Goal: Task Accomplishment & Management: Use online tool/utility

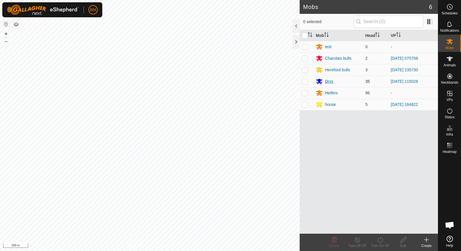
click at [332, 79] on div "Drys" at bounding box center [329, 81] width 8 height 6
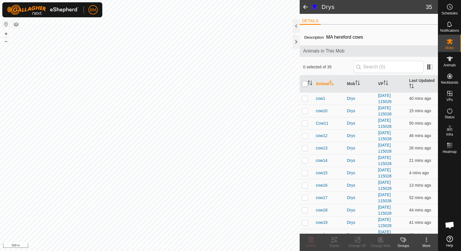
click at [306, 85] on input "checkbox" at bounding box center [305, 84] width 6 height 6
checkbox input "true"
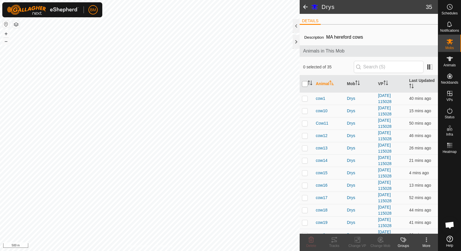
checkbox input "true"
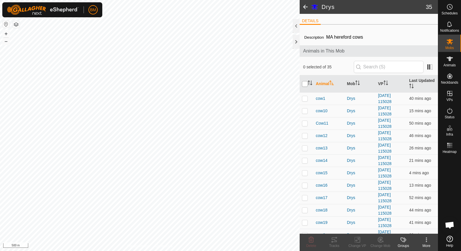
checkbox input "true"
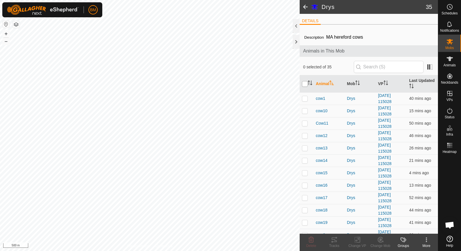
checkbox input "true"
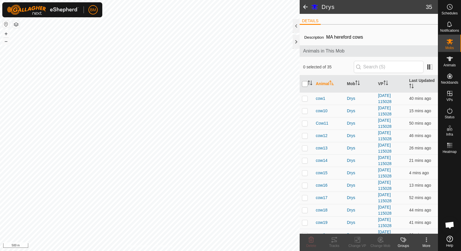
checkbox input "true"
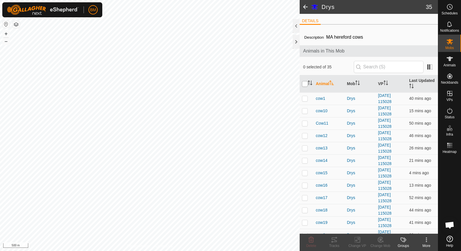
checkbox input "true"
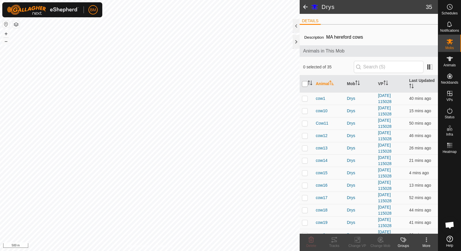
checkbox input "true"
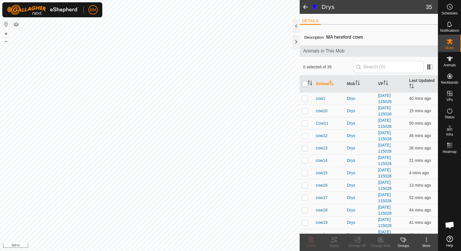
checkbox input "true"
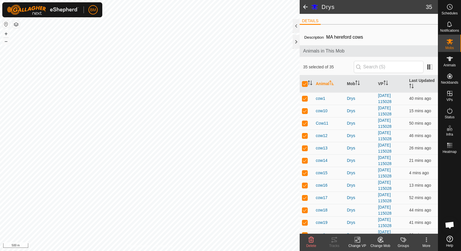
click at [357, 239] on icon at bounding box center [357, 239] width 7 height 7
click at [362, 228] on link "Turn Off VP" at bounding box center [374, 227] width 57 height 12
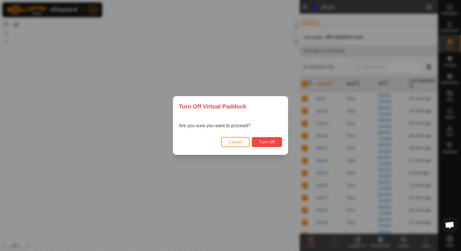
click at [260, 144] on button "Turn Off" at bounding box center [267, 142] width 30 height 10
